Goal: Task Accomplishment & Management: Complete application form

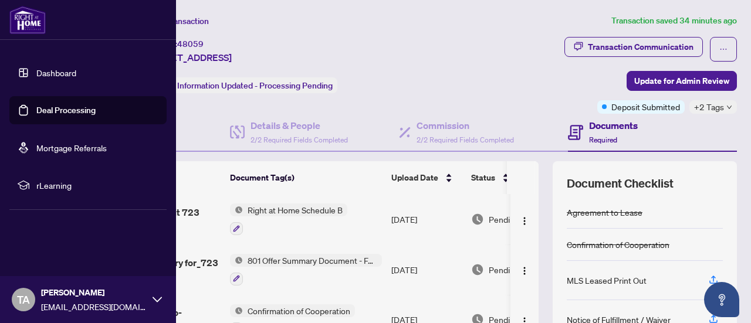
click at [55, 67] on link "Dashboard" at bounding box center [56, 72] width 40 height 11
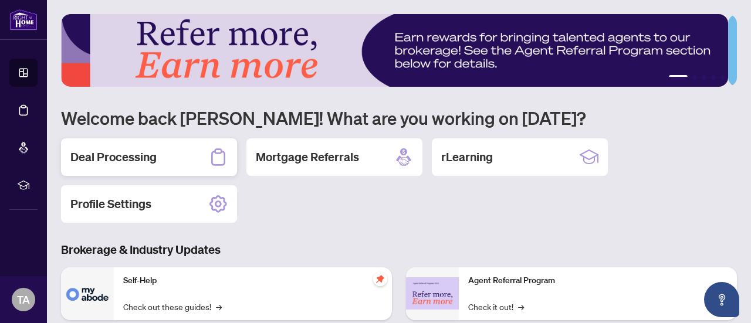
click at [144, 158] on h2 "Deal Processing" at bounding box center [113, 157] width 86 height 16
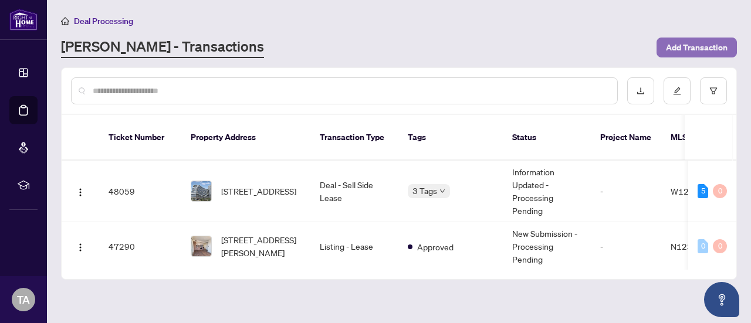
click at [684, 55] on span "Add Transaction" at bounding box center [697, 47] width 62 height 19
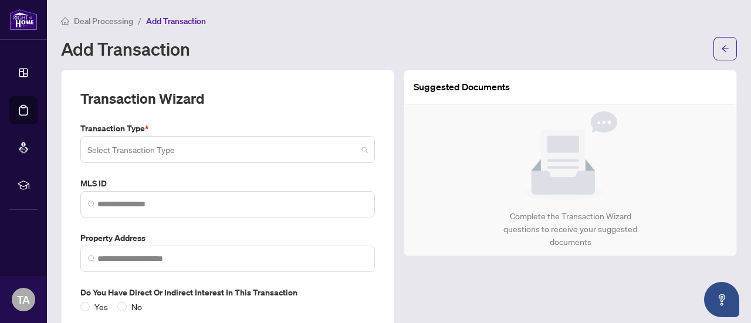
click at [277, 151] on input "search" at bounding box center [222, 152] width 270 height 26
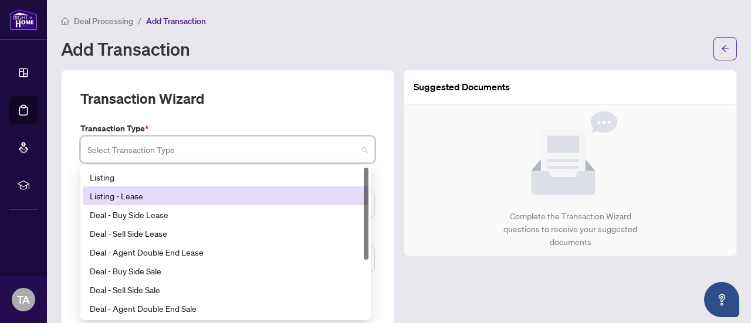
click at [224, 194] on div "Listing - Lease" at bounding box center [226, 196] width 272 height 13
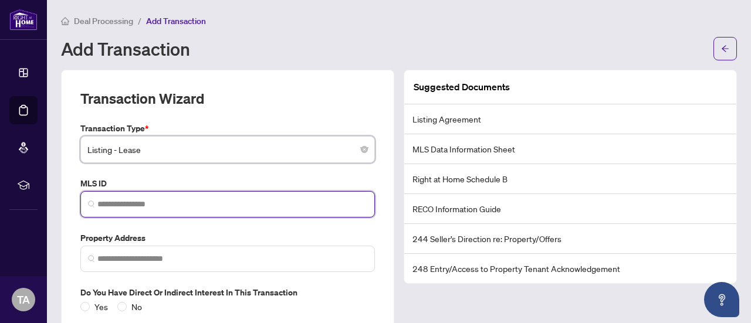
click at [200, 198] on input "search" at bounding box center [232, 204] width 270 height 12
paste input "*********"
type input "*********"
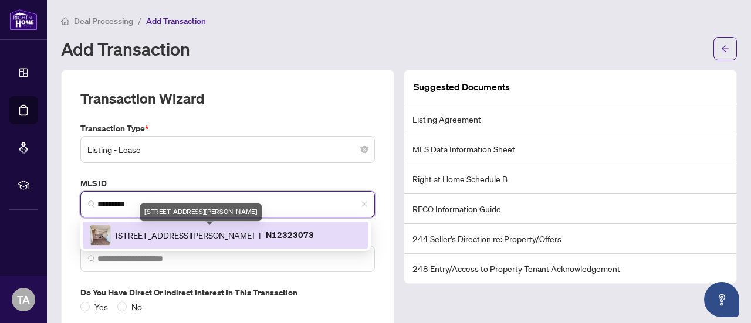
click at [183, 235] on span "[STREET_ADDRESS][PERSON_NAME]" at bounding box center [185, 235] width 139 height 13
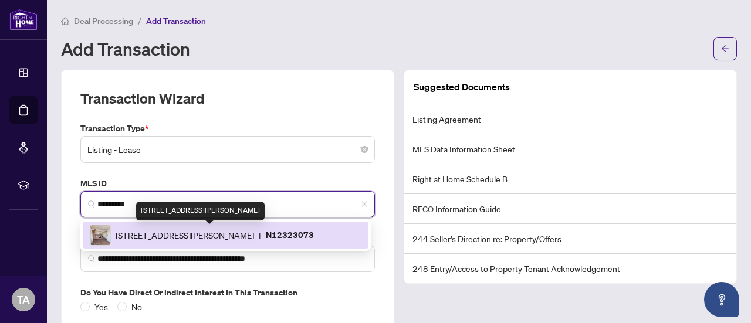
type input "**********"
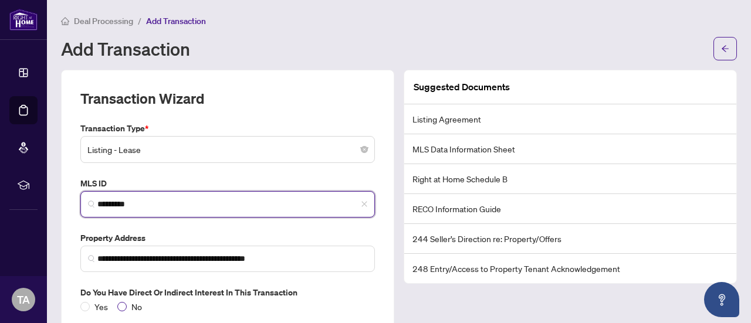
type input "*********"
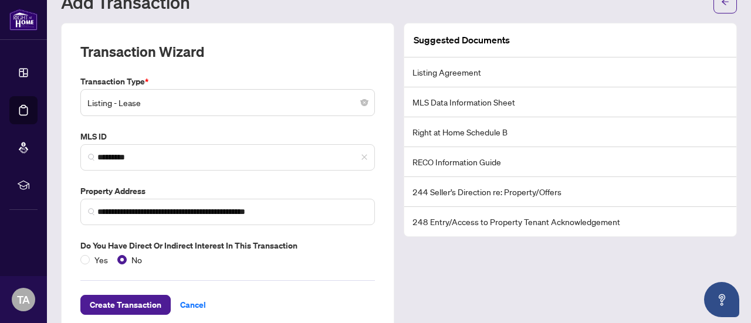
scroll to position [69, 0]
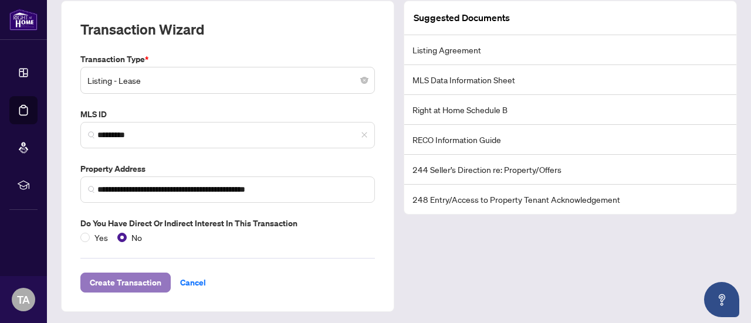
click at [104, 285] on span "Create Transaction" at bounding box center [126, 283] width 72 height 19
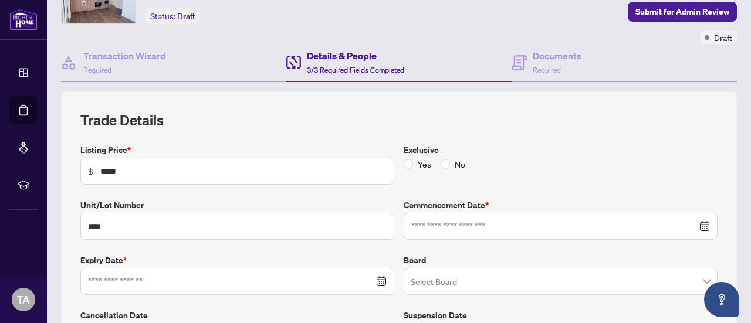
type input "**********"
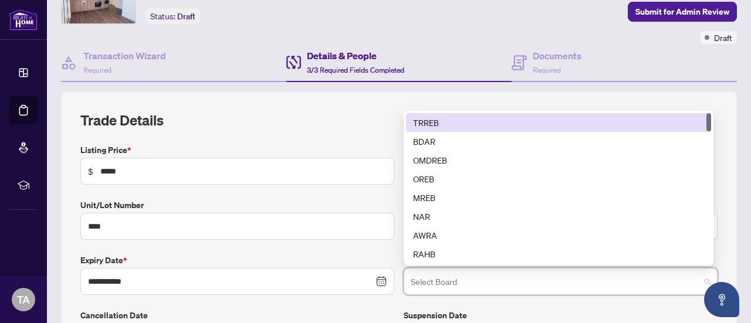
click at [645, 280] on input "search" at bounding box center [555, 284] width 289 height 26
click at [545, 113] on div "TRREB" at bounding box center [558, 122] width 305 height 19
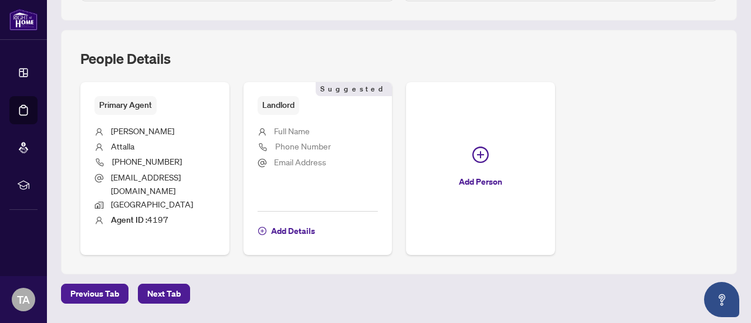
scroll to position [438, 0]
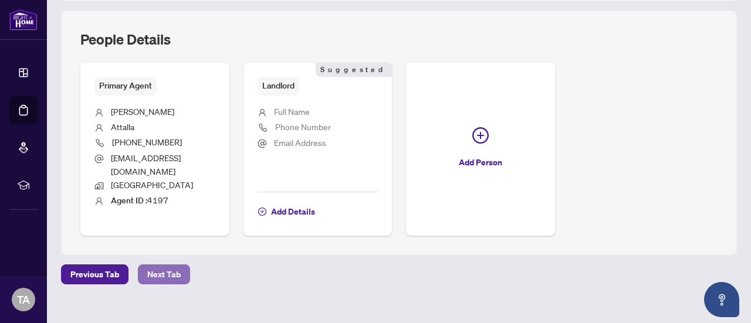
click at [176, 265] on span "Next Tab" at bounding box center [163, 274] width 33 height 19
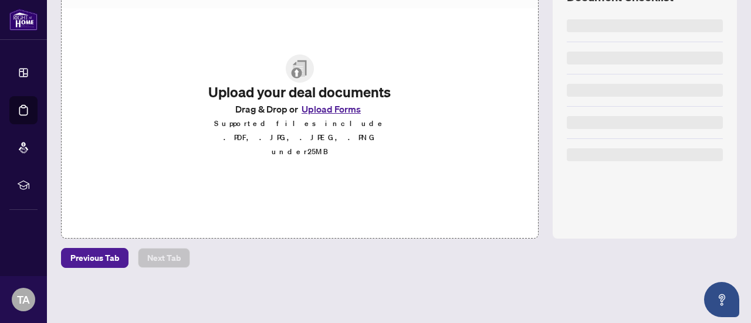
scroll to position [184, 0]
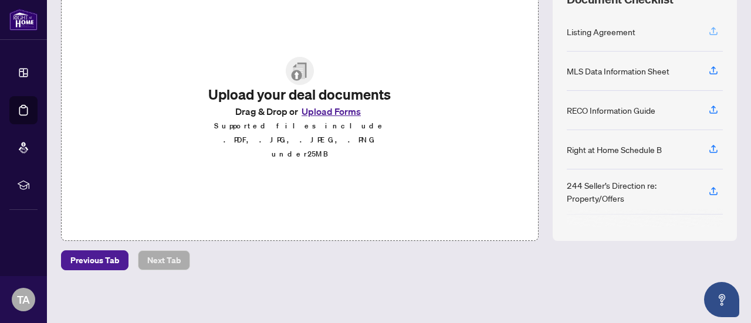
click at [708, 31] on icon "button" at bounding box center [713, 31] width 11 height 11
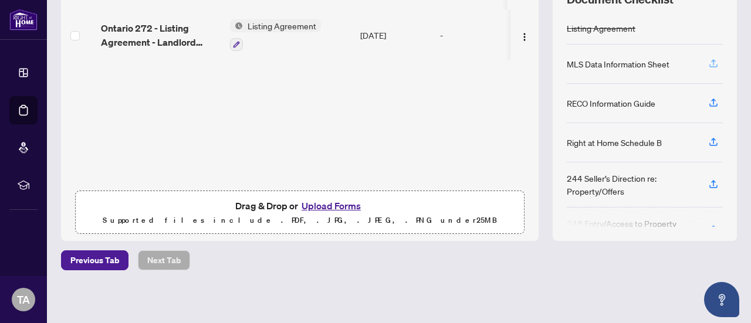
click at [708, 63] on icon "button" at bounding box center [713, 63] width 11 height 11
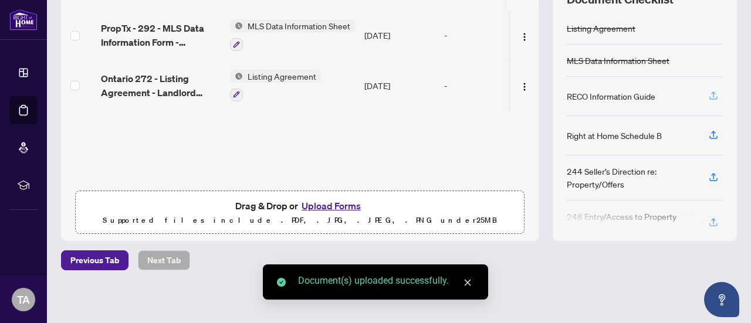
click at [711, 94] on icon "button" at bounding box center [713, 95] width 5 height 6
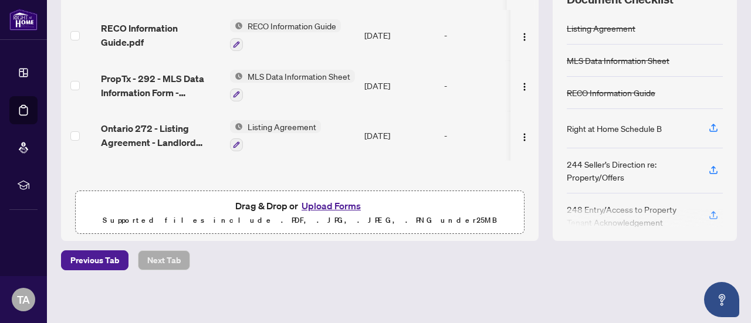
scroll to position [0, 0]
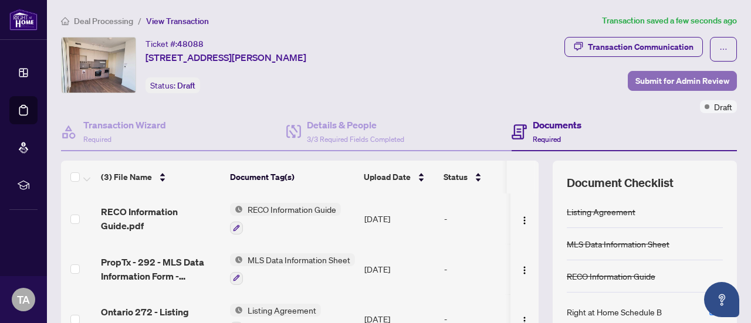
click at [671, 83] on span "Submit for Admin Review" at bounding box center [683, 81] width 94 height 19
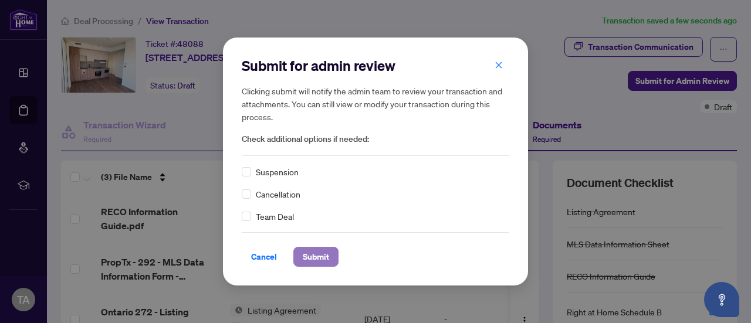
click at [316, 264] on span "Submit" at bounding box center [316, 257] width 26 height 19
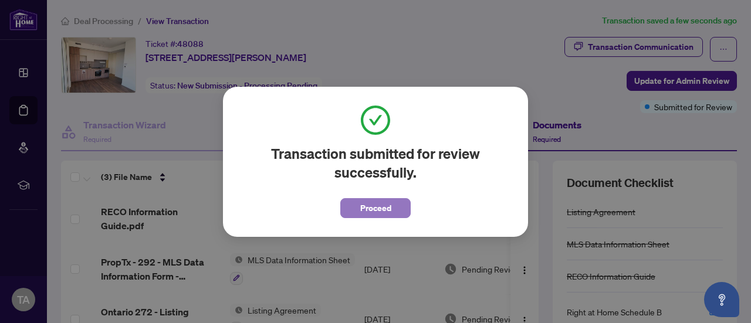
click at [362, 204] on span "Proceed" at bounding box center [375, 208] width 31 height 19
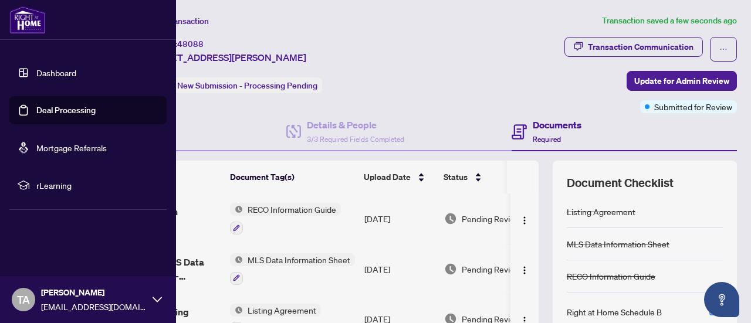
click at [24, 22] on img at bounding box center [27, 20] width 36 height 28
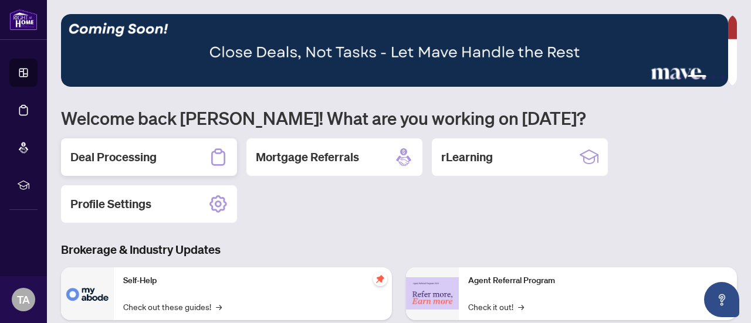
click at [165, 161] on div "Deal Processing" at bounding box center [149, 158] width 176 height 38
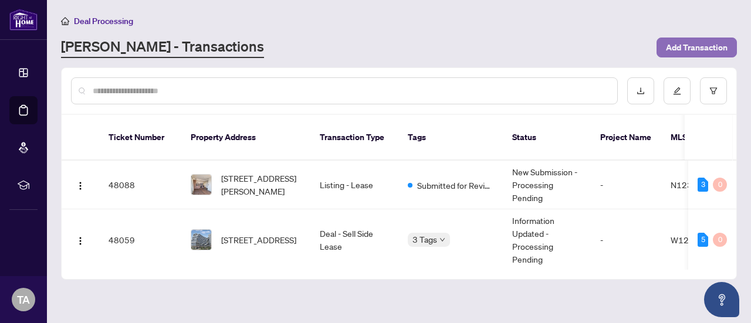
click at [680, 47] on span "Add Transaction" at bounding box center [697, 47] width 62 height 19
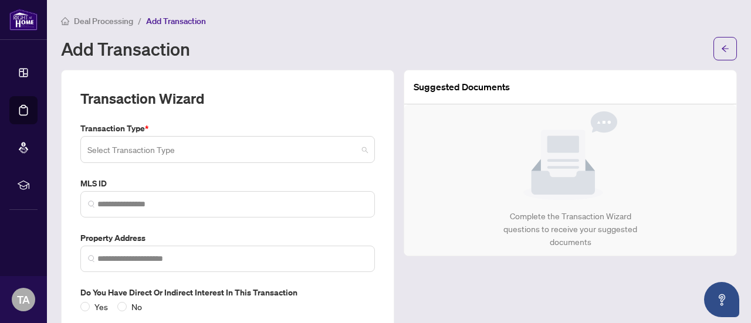
click at [360, 151] on span at bounding box center [227, 150] width 281 height 22
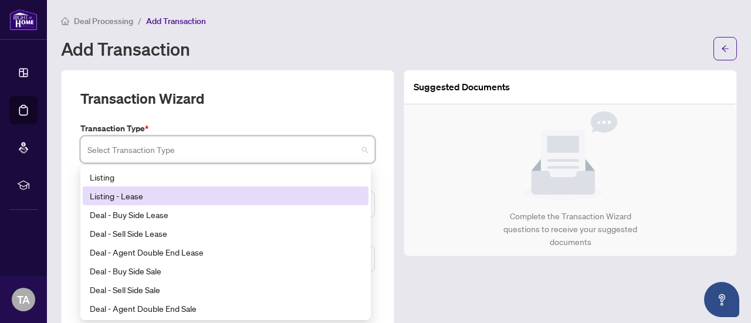
click at [255, 200] on div "Listing - Lease" at bounding box center [226, 196] width 272 height 13
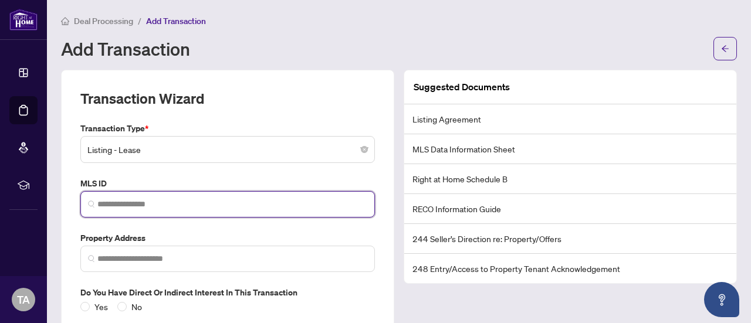
click at [136, 207] on input "search" at bounding box center [232, 204] width 270 height 12
paste input "*********"
type input "*********"
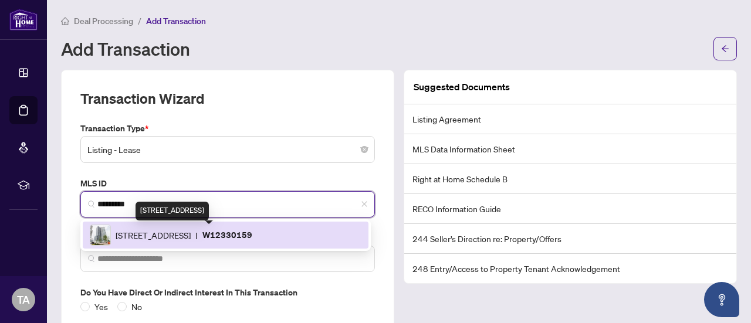
click at [161, 229] on span "[STREET_ADDRESS]" at bounding box center [153, 235] width 75 height 13
type input "**********"
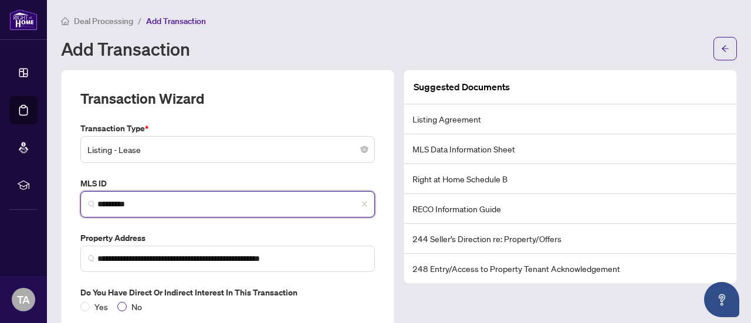
type input "*********"
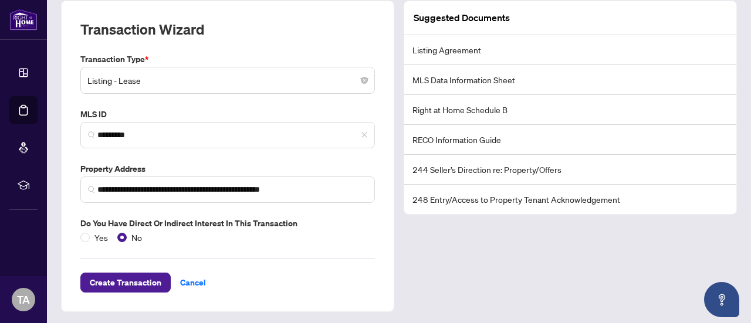
scroll to position [63, 0]
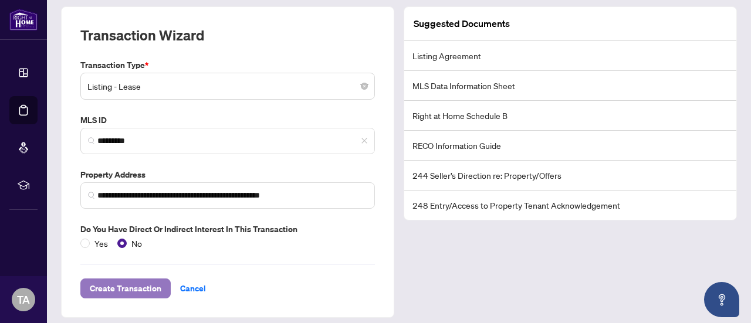
click at [121, 289] on span "Create Transaction" at bounding box center [126, 288] width 72 height 19
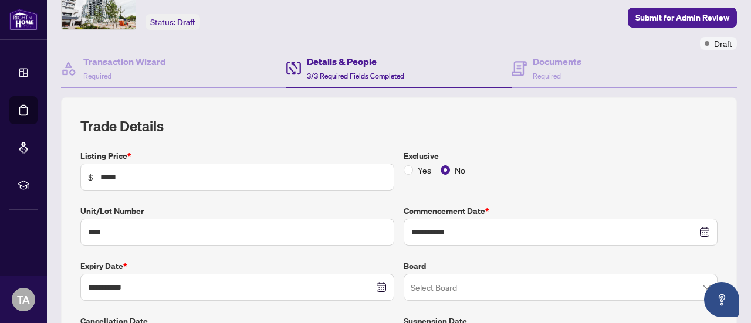
click at [448, 286] on input "search" at bounding box center [555, 289] width 289 height 26
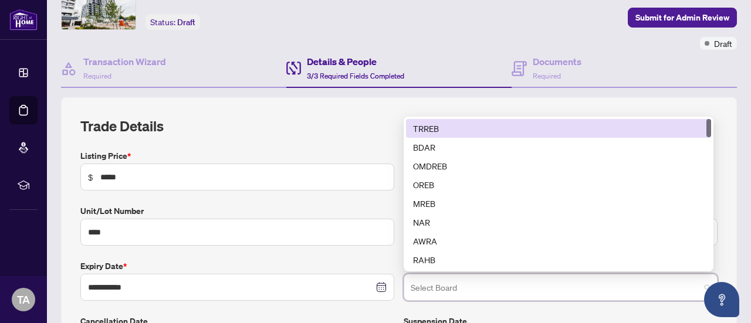
click at [438, 130] on div "TRREB" at bounding box center [558, 128] width 291 height 13
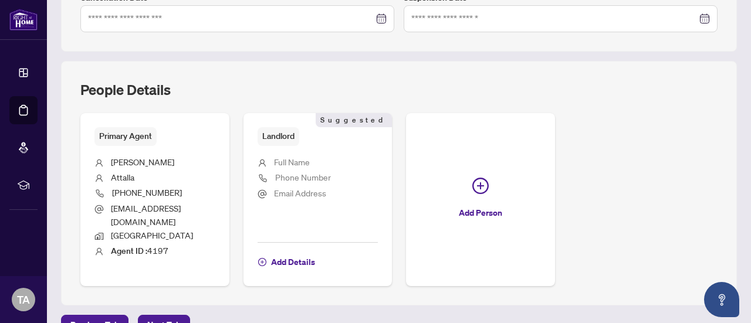
scroll to position [438, 0]
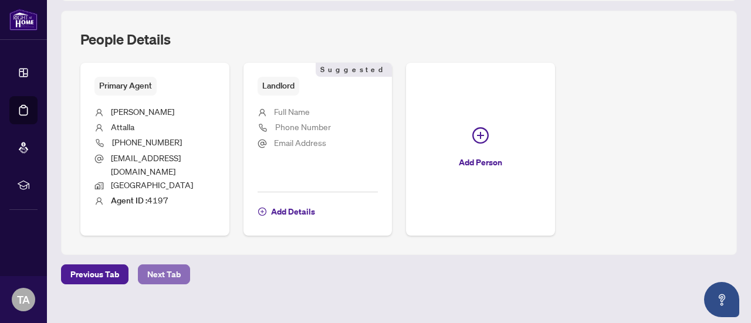
click at [166, 265] on span "Next Tab" at bounding box center [163, 274] width 33 height 19
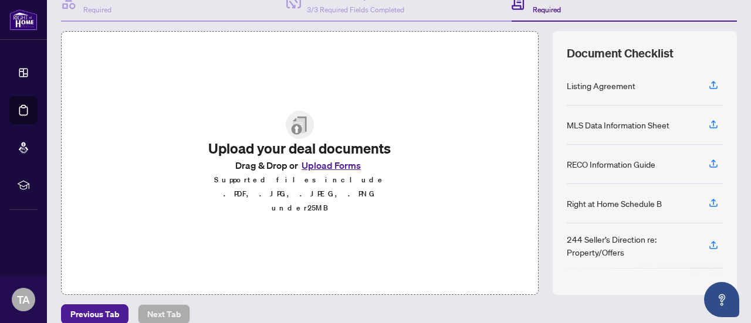
scroll to position [139, 0]
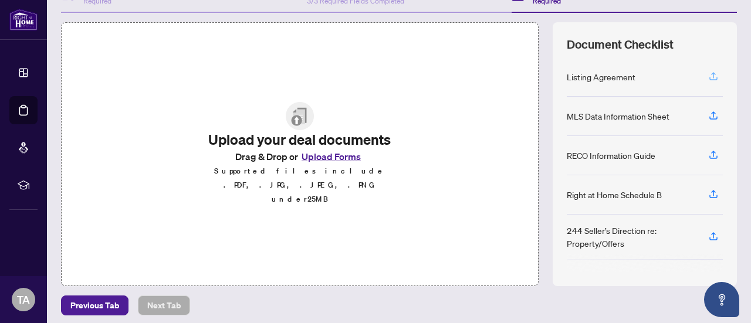
click at [711, 74] on icon "button" at bounding box center [713, 75] width 5 height 6
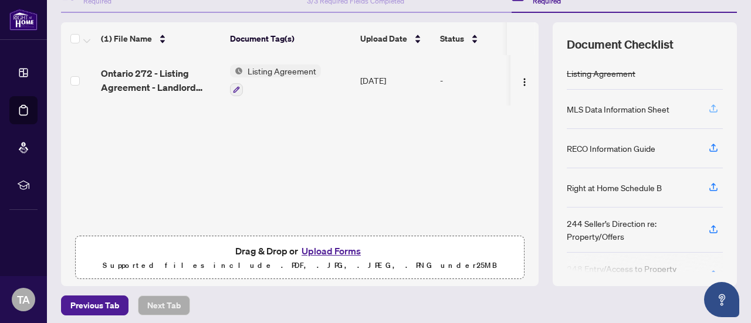
click at [711, 104] on icon "button" at bounding box center [713, 107] width 5 height 6
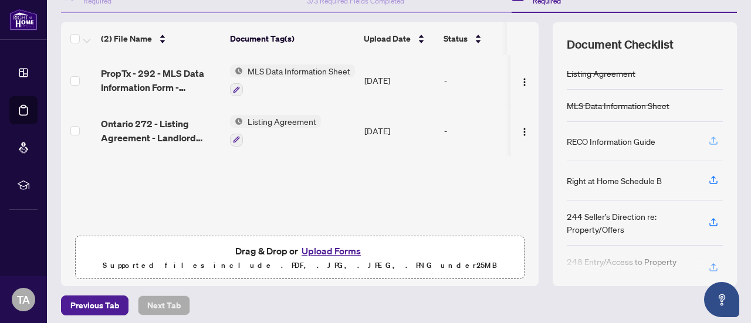
click at [708, 139] on icon "button" at bounding box center [713, 141] width 11 height 11
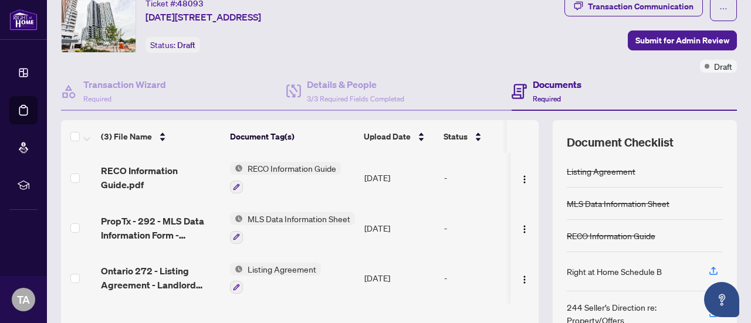
scroll to position [0, 0]
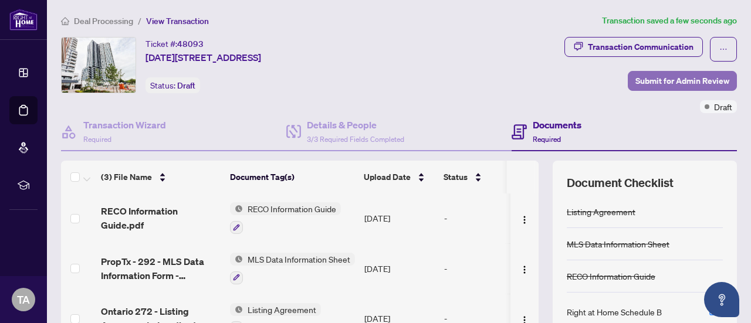
click at [663, 79] on span "Submit for Admin Review" at bounding box center [683, 81] width 94 height 19
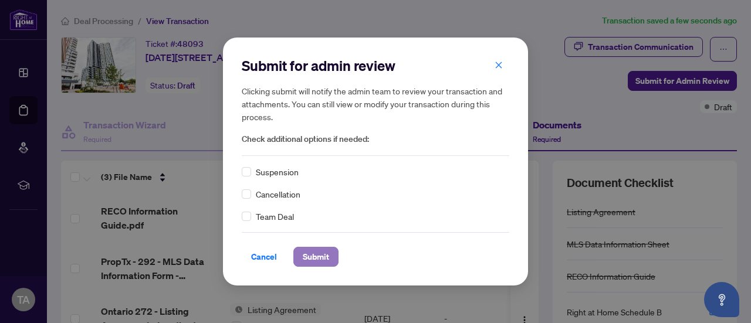
click at [303, 256] on span "Submit" at bounding box center [316, 257] width 26 height 19
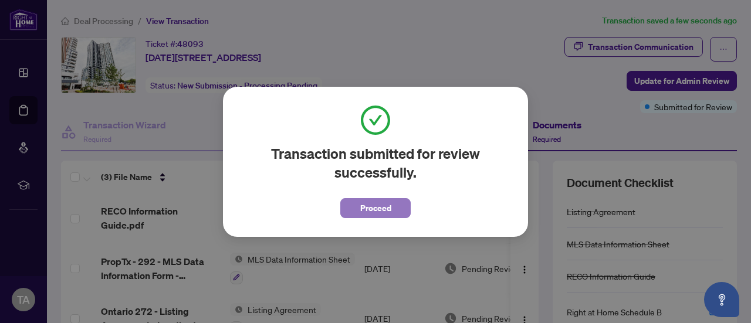
click at [362, 212] on span "Proceed" at bounding box center [375, 208] width 31 height 19
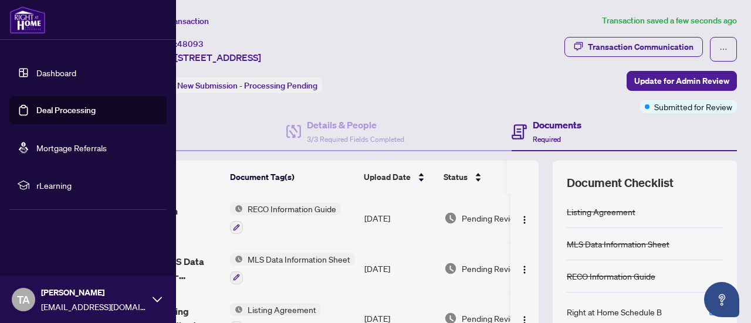
click at [26, 22] on img at bounding box center [27, 20] width 36 height 28
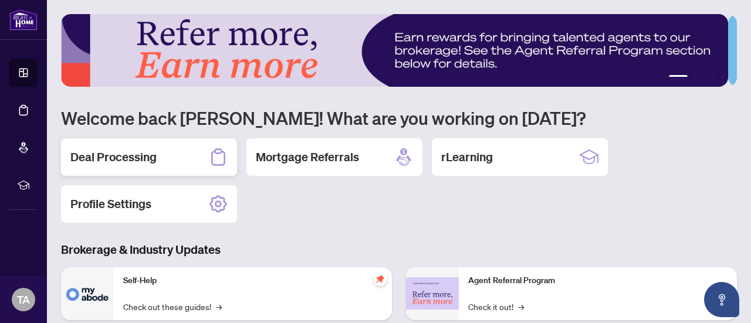
click at [102, 156] on h2 "Deal Processing" at bounding box center [113, 157] width 86 height 16
